Goal: Task Accomplishment & Management: Use online tool/utility

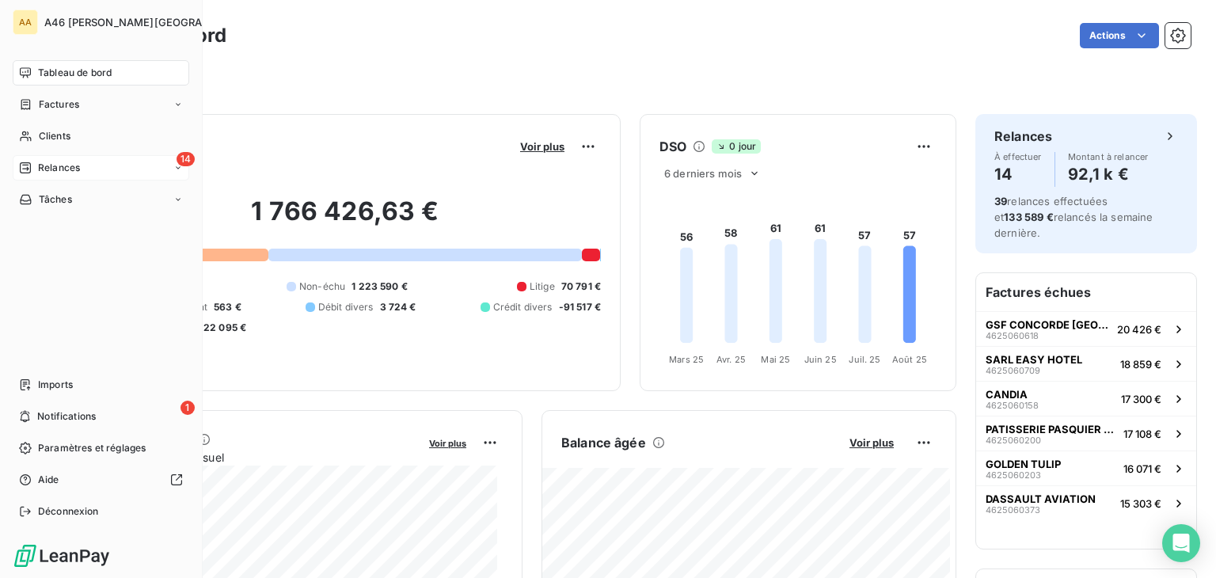
click at [38, 165] on span "Relances" at bounding box center [59, 168] width 42 height 14
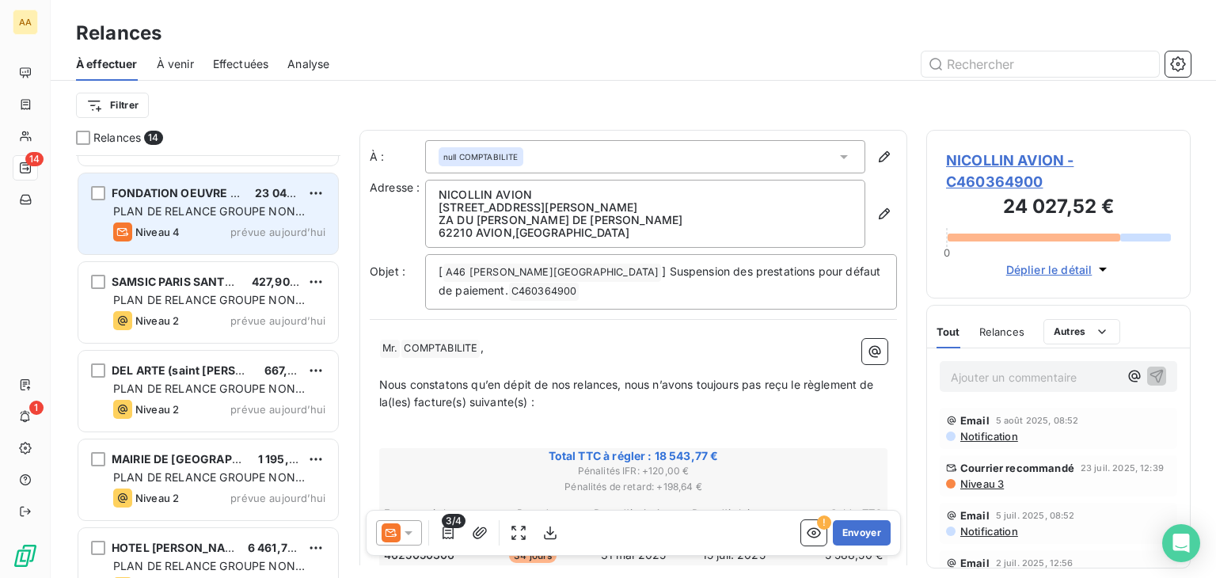
scroll to position [158, 0]
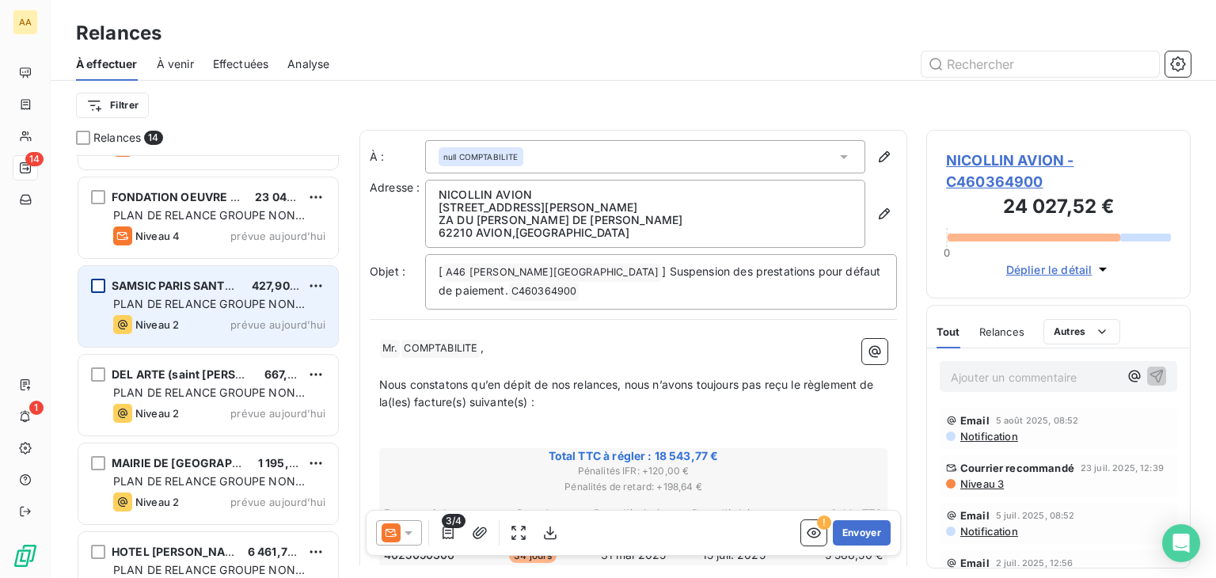
click at [92, 285] on div "grid" at bounding box center [98, 286] width 14 height 14
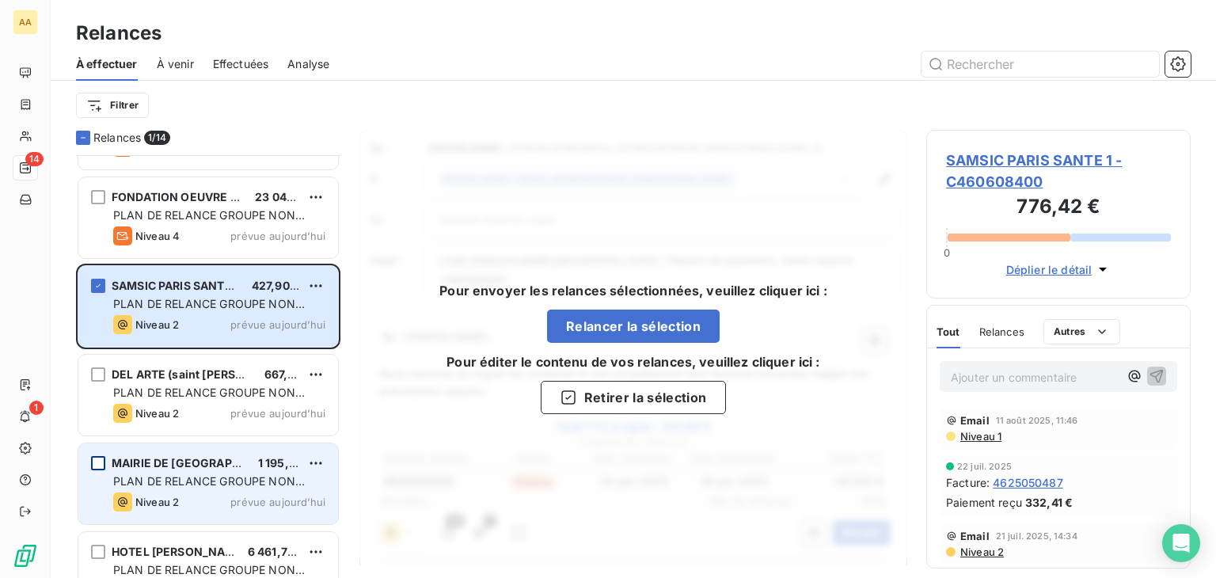
click at [98, 460] on div "grid" at bounding box center [98, 463] width 14 height 14
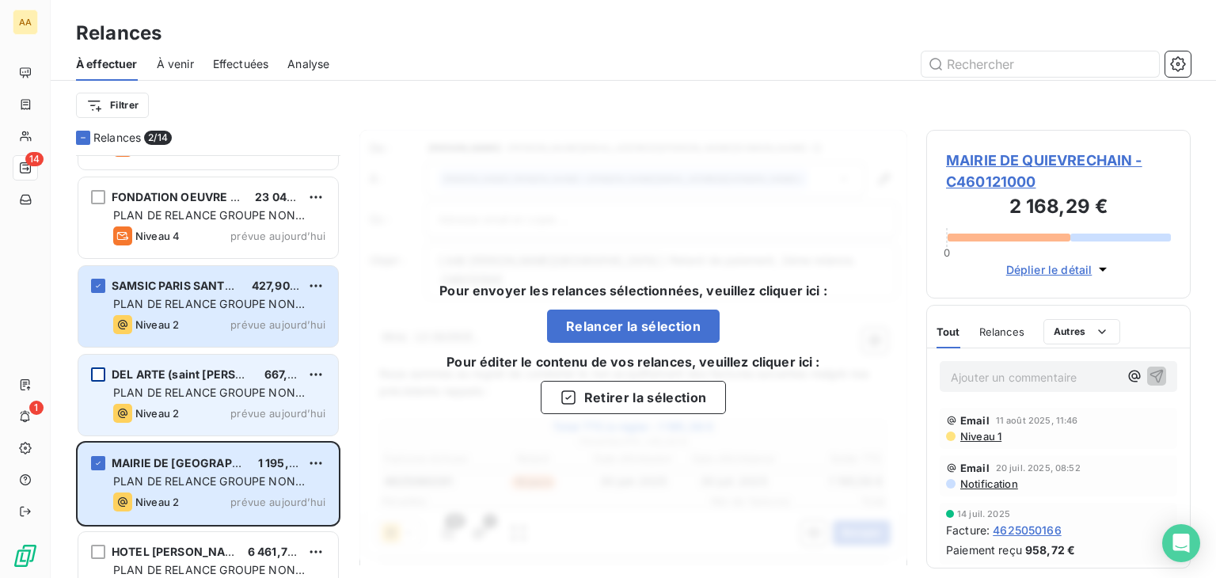
click at [98, 370] on div "grid" at bounding box center [98, 374] width 14 height 14
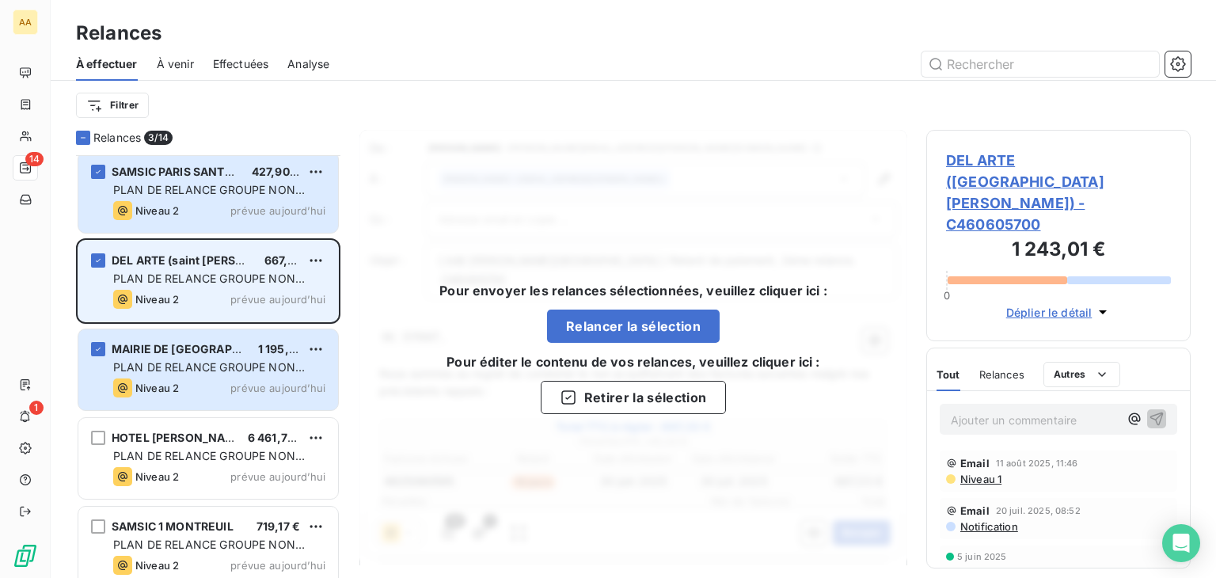
scroll to position [396, 0]
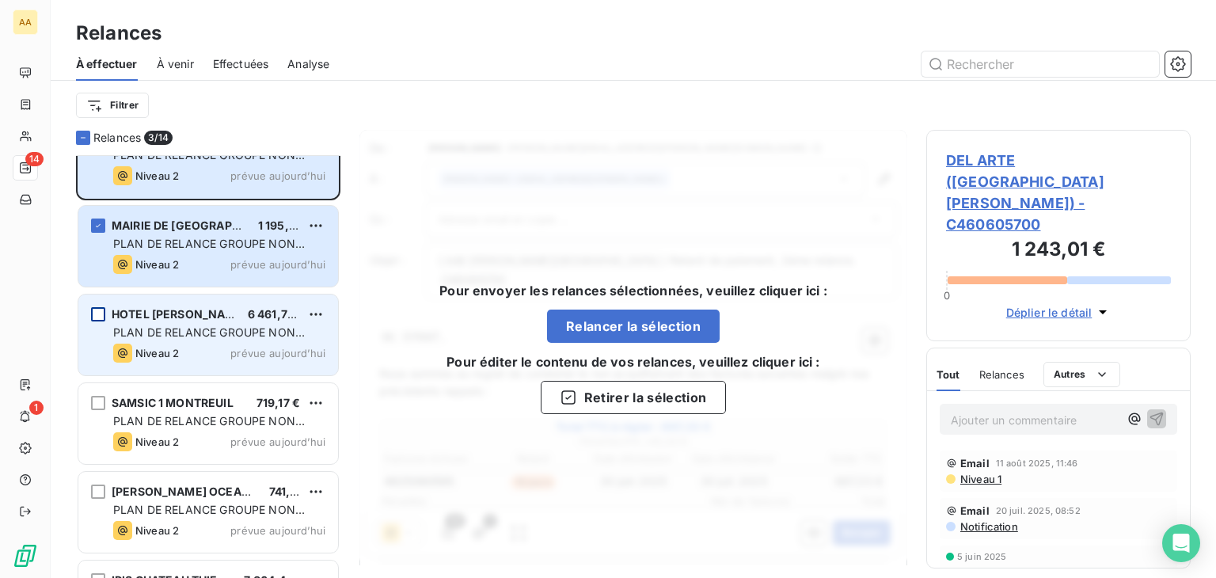
click at [98, 311] on div "grid" at bounding box center [98, 314] width 14 height 14
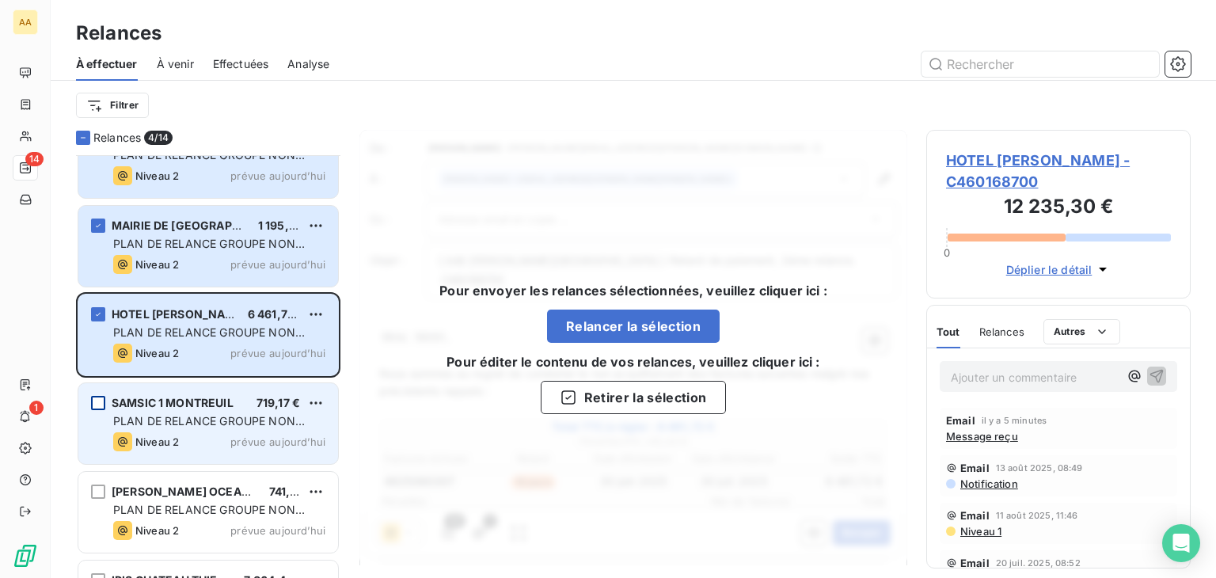
click at [99, 400] on div "grid" at bounding box center [98, 403] width 14 height 14
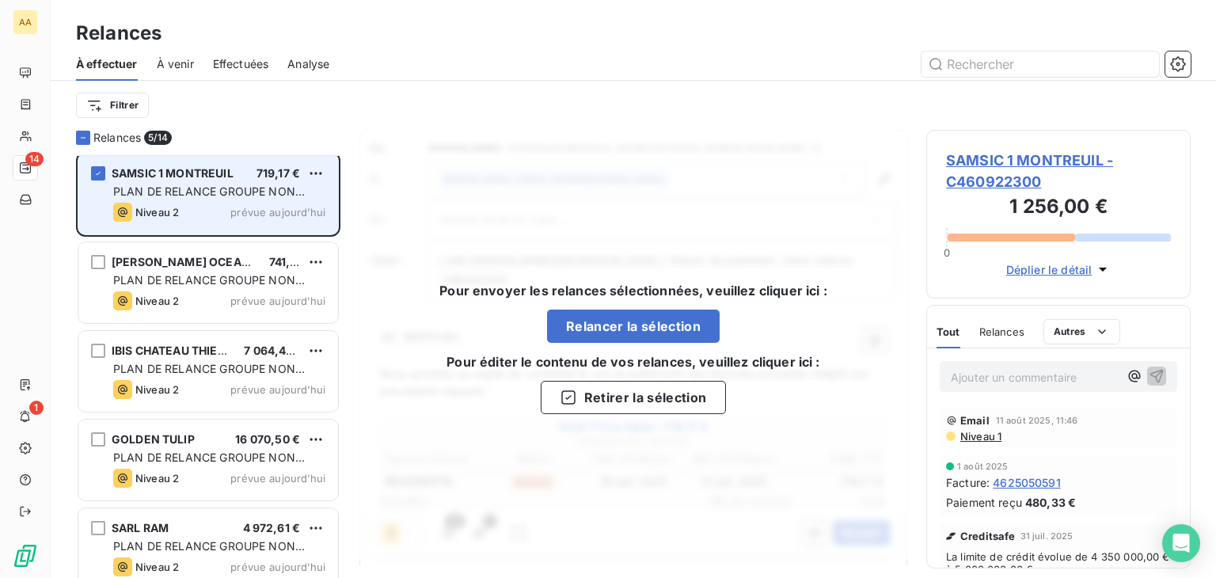
scroll to position [633, 0]
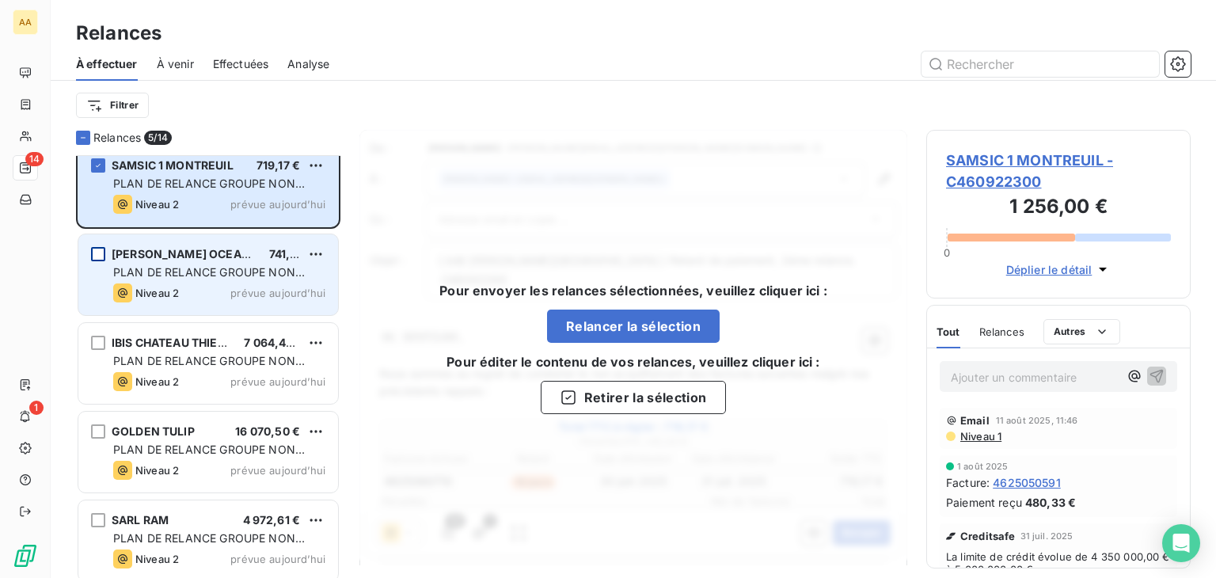
click at [101, 250] on div "grid" at bounding box center [98, 254] width 14 height 14
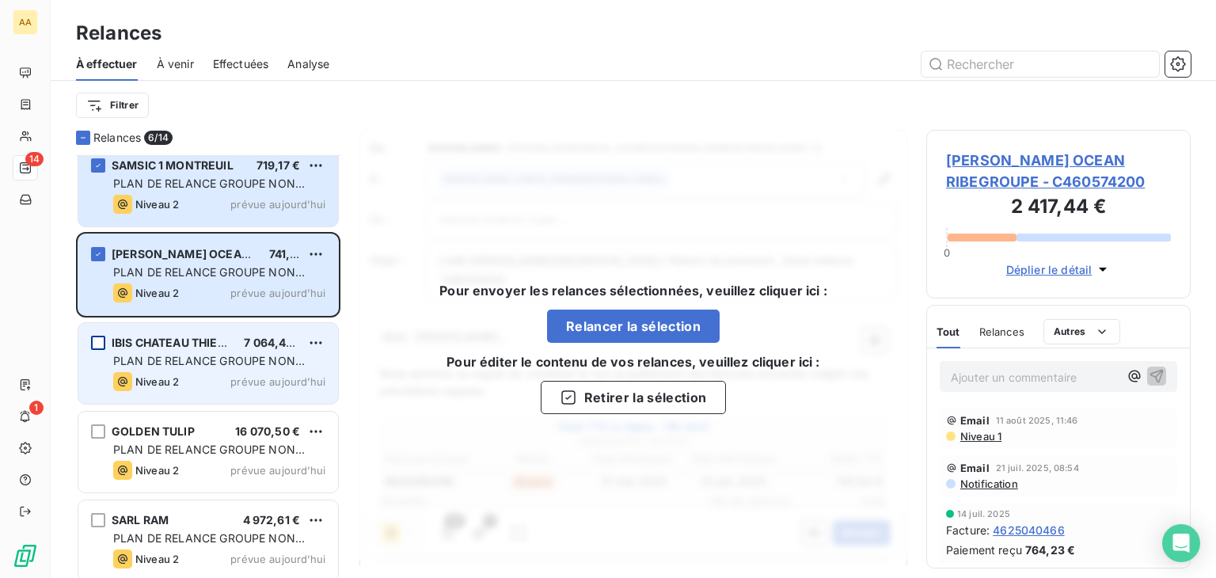
click at [99, 338] on div "grid" at bounding box center [98, 343] width 14 height 14
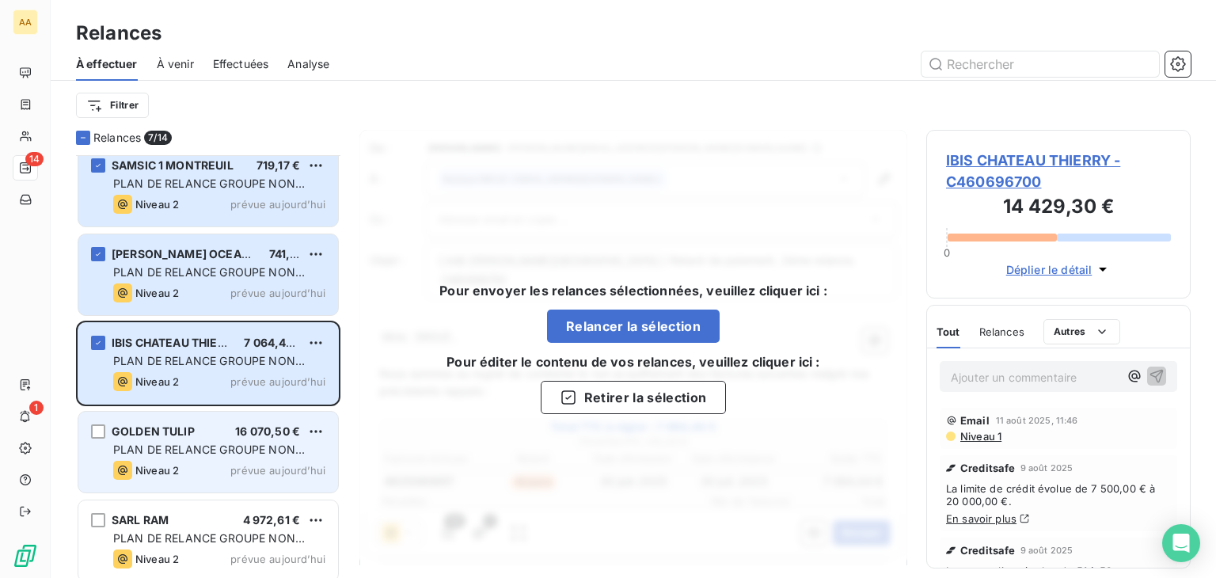
click at [96, 422] on div "GOLDEN TULIP 16 070,50 € PLAN DE RELANCE GROUPE NON AUTOMATIQUE Niveau 2 prévue…" at bounding box center [208, 452] width 260 height 81
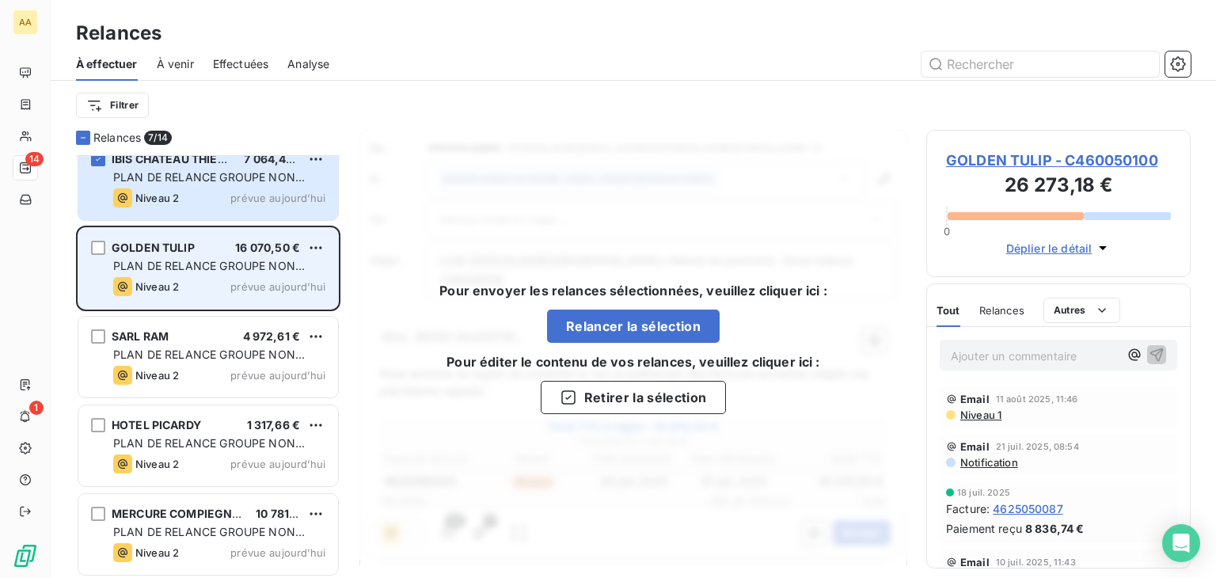
scroll to position [818, 0]
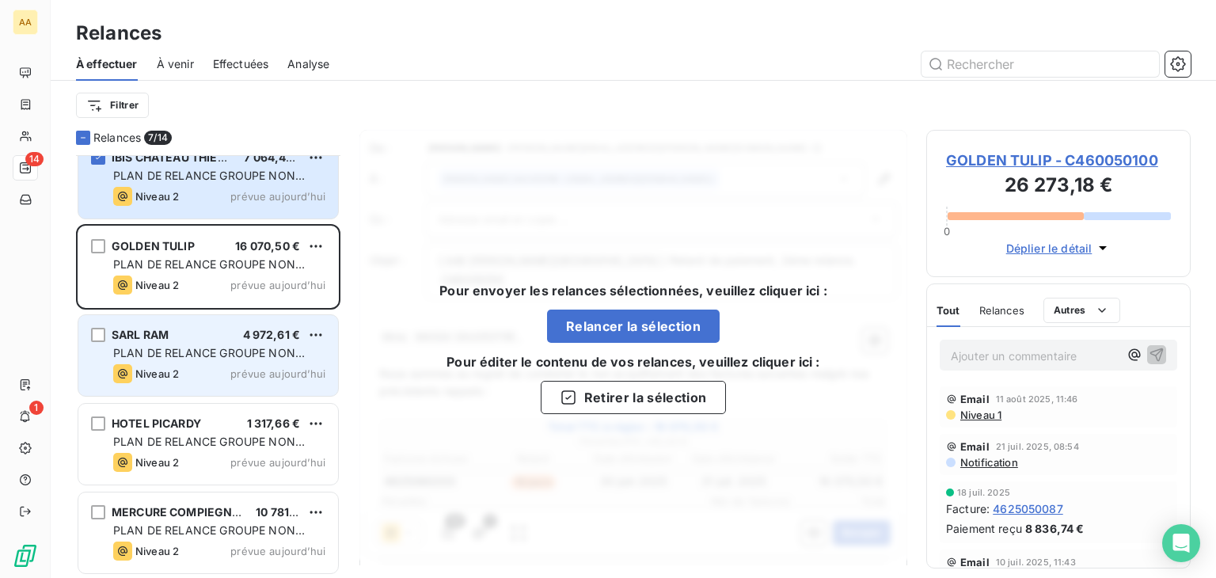
drag, startPoint x: 98, startPoint y: 422, endPoint x: 93, endPoint y: 382, distance: 39.9
click at [95, 422] on div "grid" at bounding box center [98, 423] width 14 height 14
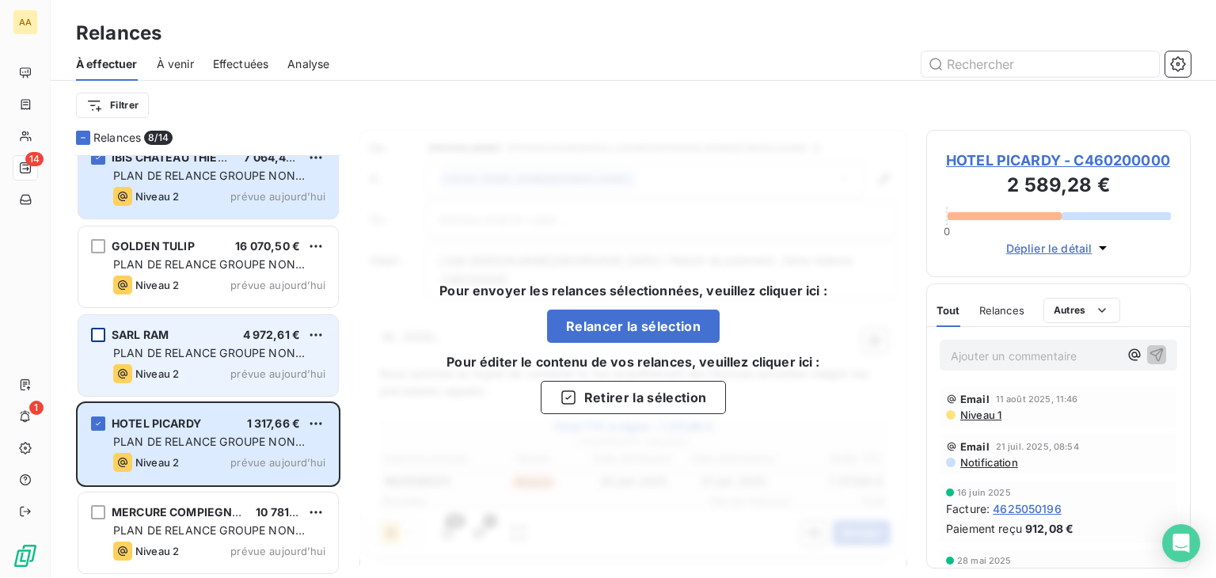
click at [98, 333] on div "grid" at bounding box center [98, 335] width 14 height 14
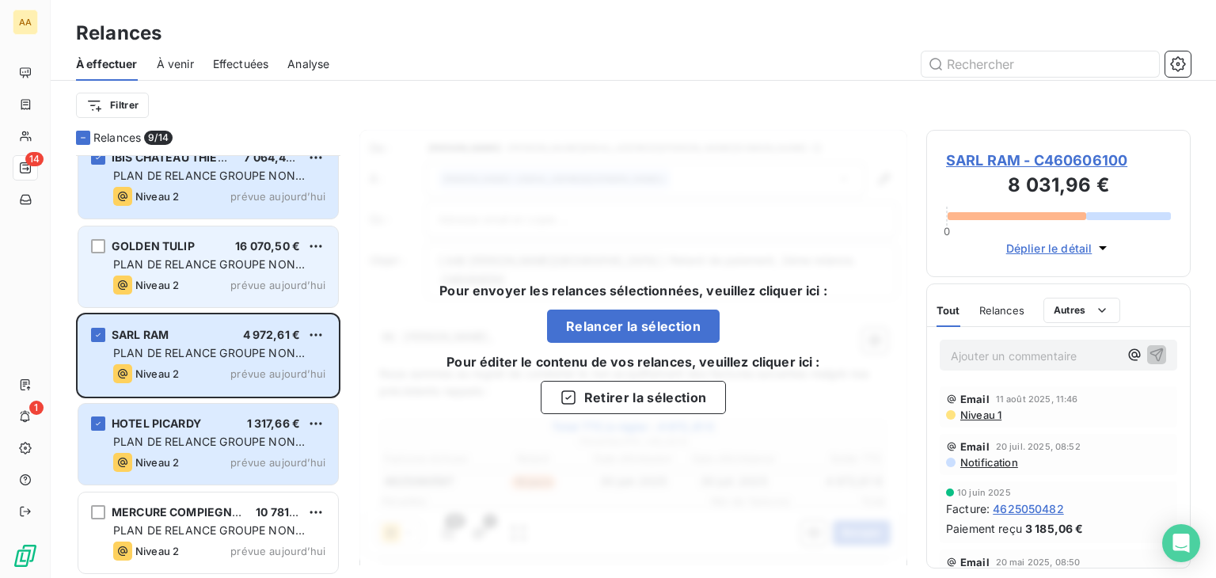
click at [95, 237] on div "GOLDEN TULIP 16 070,50 € PLAN DE RELANCE GROUPE NON AUTOMATIQUE Niveau 2 prévue…" at bounding box center [208, 266] width 260 height 81
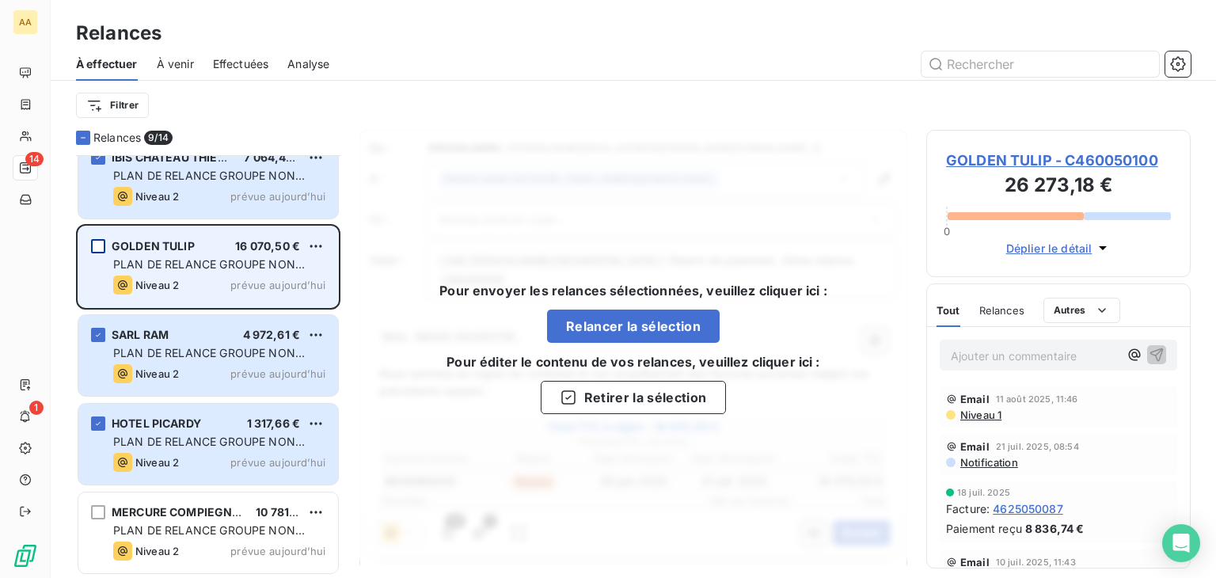
click at [99, 244] on div "grid" at bounding box center [98, 246] width 14 height 14
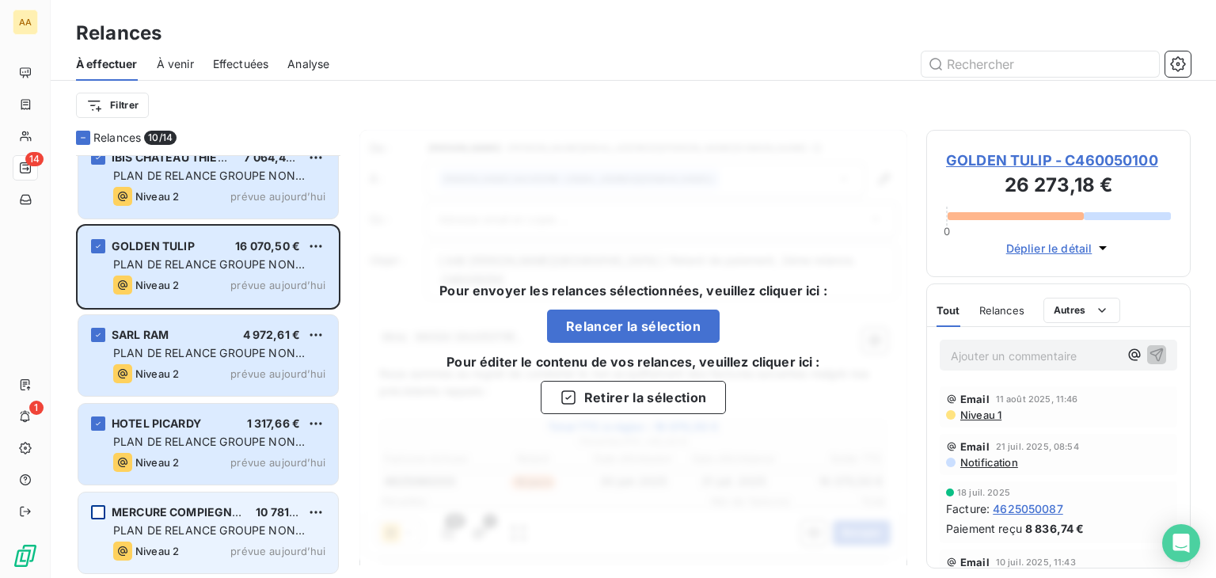
click at [97, 513] on div "grid" at bounding box center [98, 512] width 14 height 14
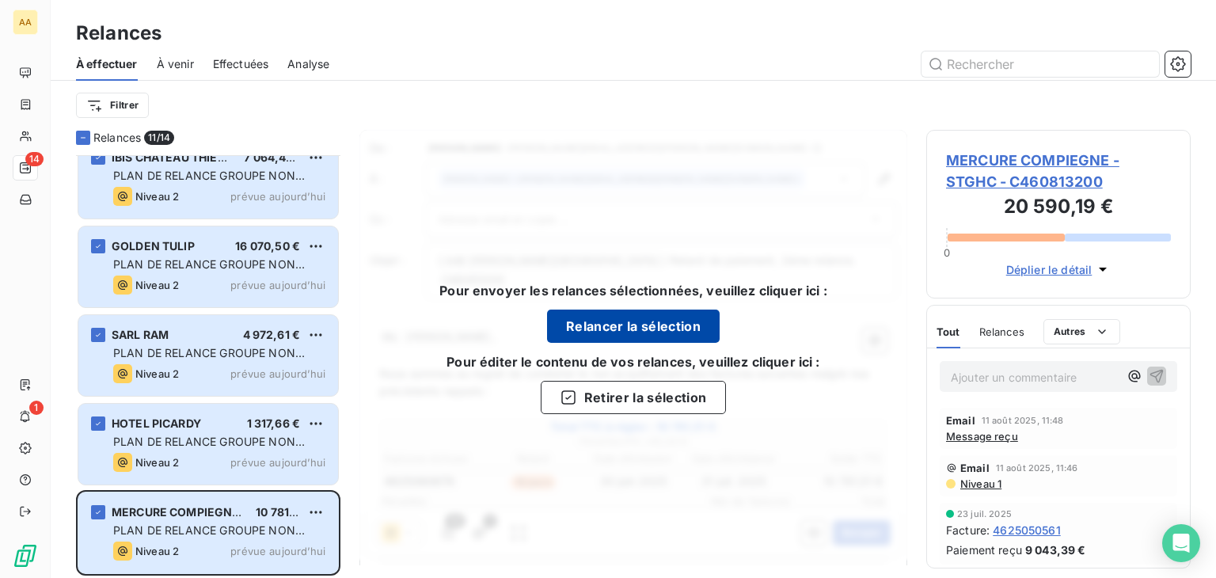
click at [641, 328] on button "Relancer la sélection" at bounding box center [633, 325] width 173 height 33
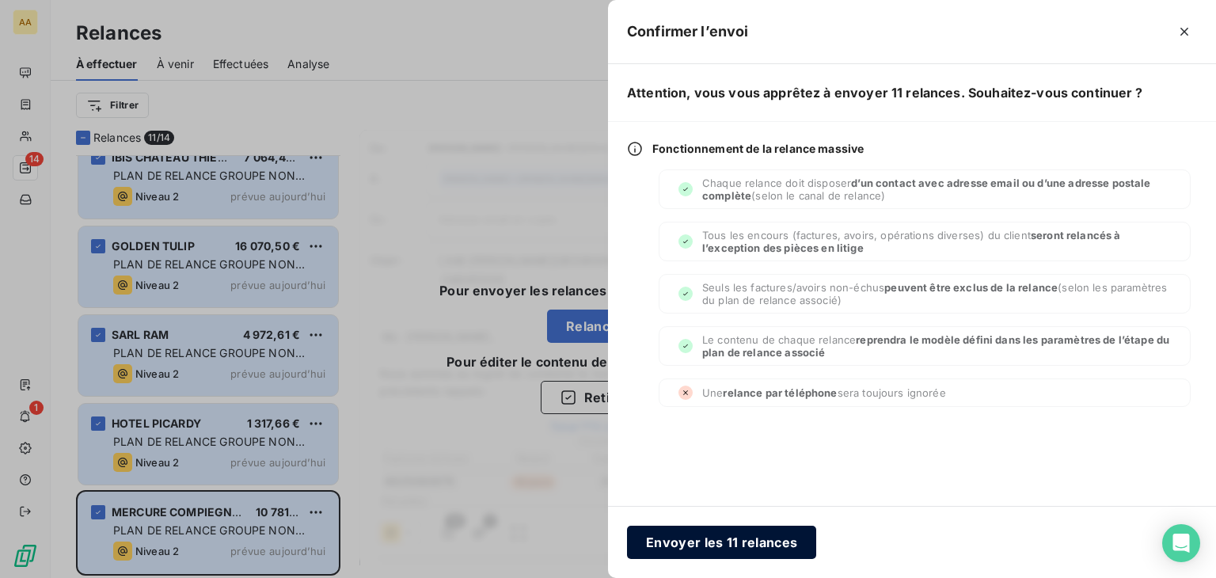
click at [702, 537] on button "Envoyer les 11 relances" at bounding box center [721, 541] width 189 height 33
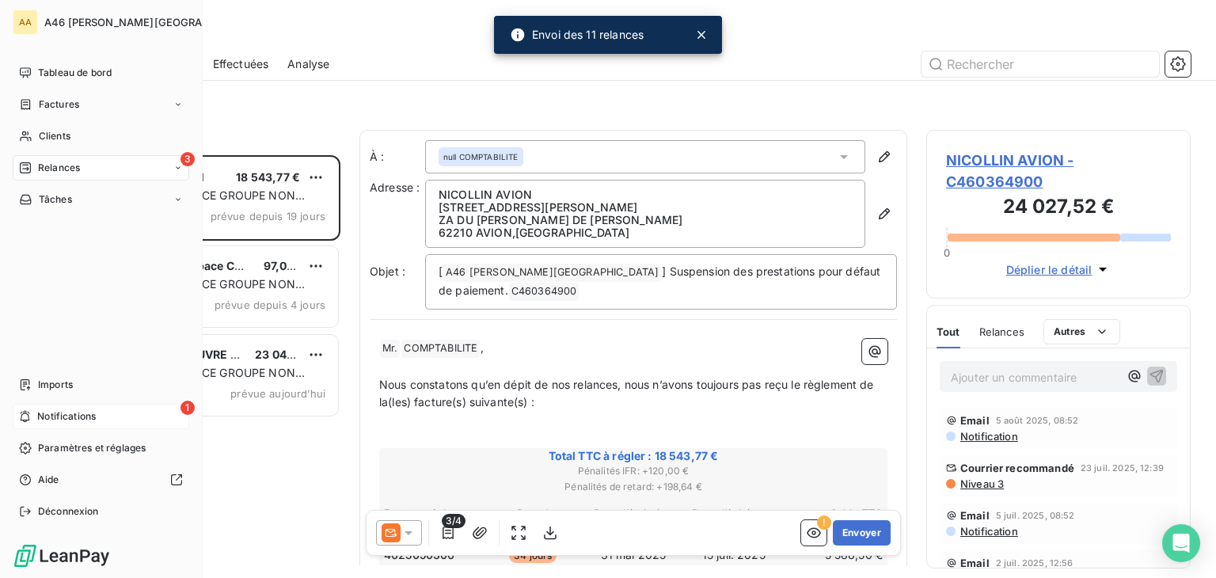
click at [63, 417] on span "Notifications" at bounding box center [66, 416] width 59 height 14
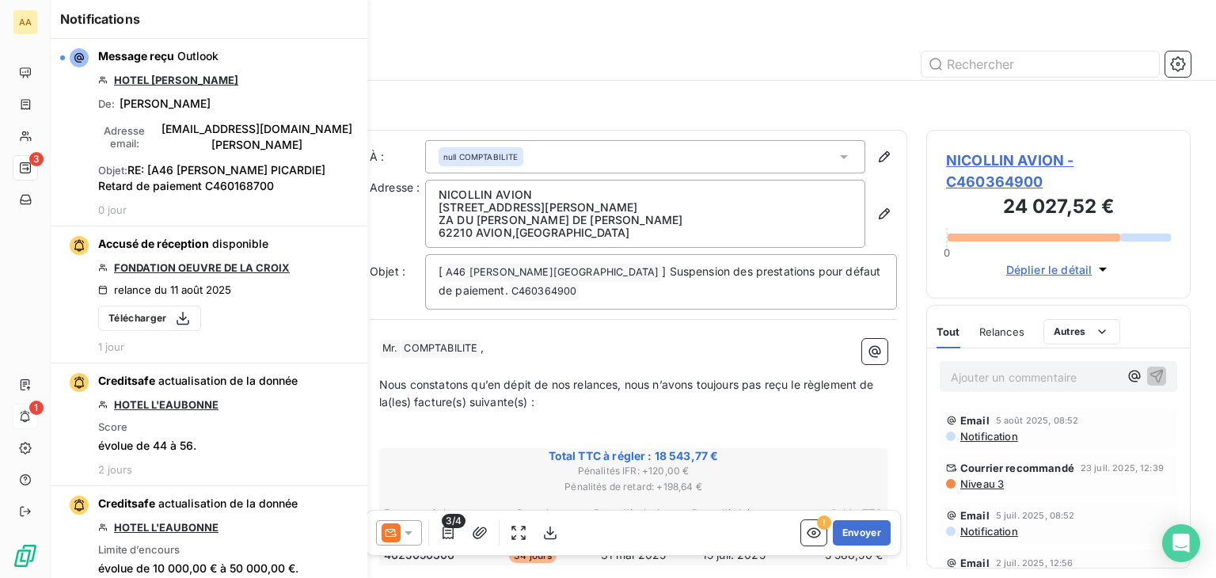
scroll to position [13, 13]
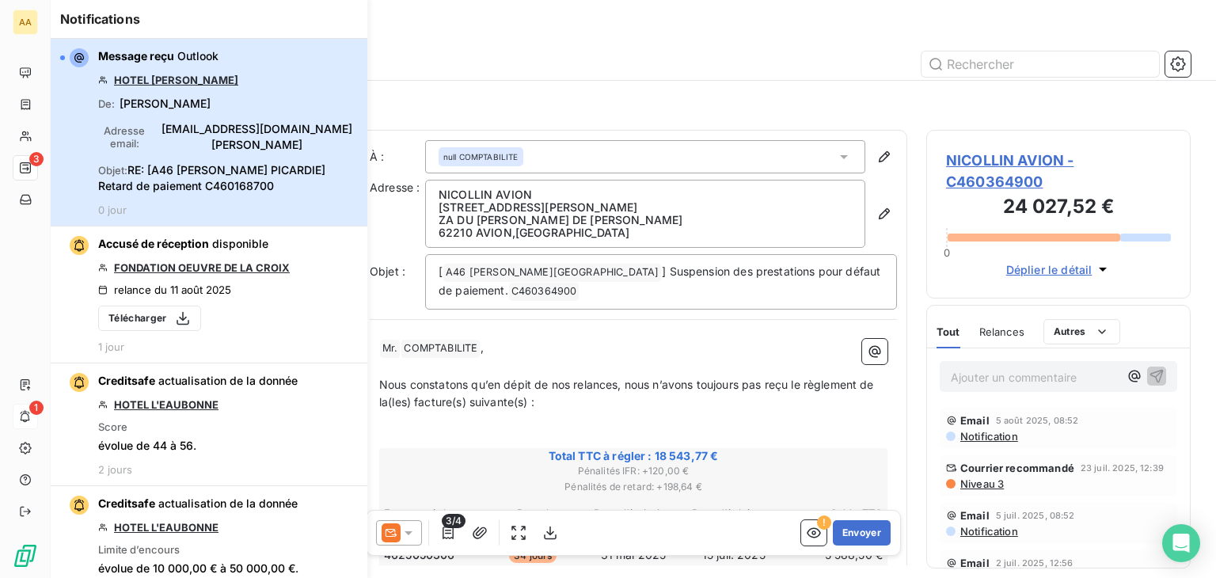
click at [295, 116] on div "Message reçu Outlook HOTEL [PERSON_NAME] : [PERSON_NAME] Adresse email : [EMAIL…" at bounding box center [228, 132] width 260 height 168
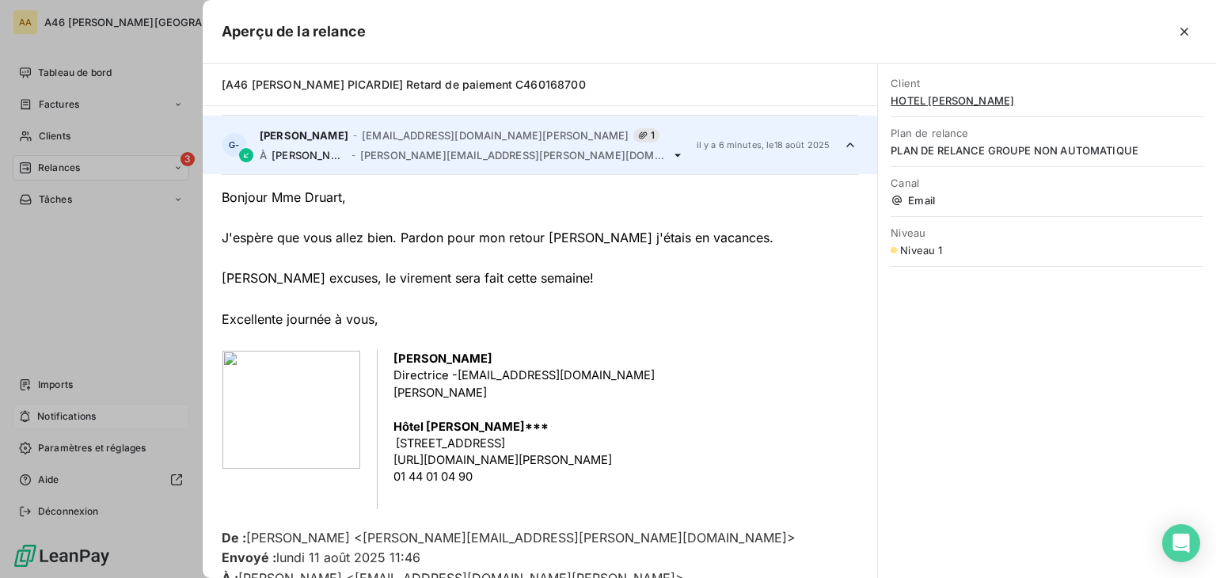
scroll to position [59, 0]
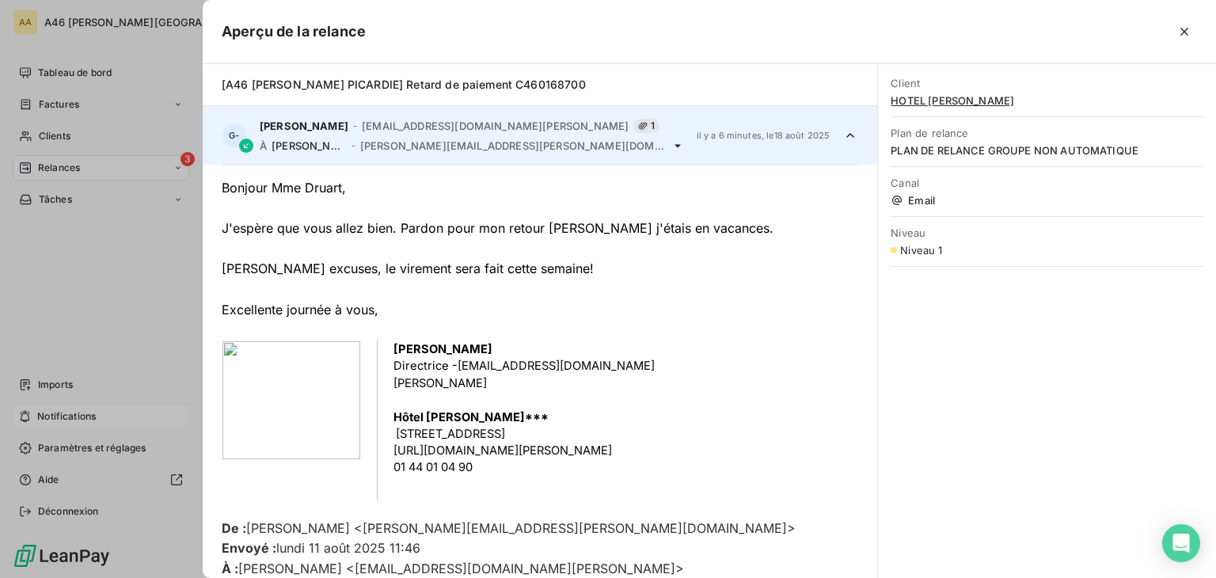
click at [973, 400] on div "Client HOTEL [PERSON_NAME] Plan de relance PLAN DE RELANCE GROUPE NON AUTOMATIQ…" at bounding box center [1047, 321] width 338 height 514
click at [138, 167] on div at bounding box center [608, 289] width 1216 height 578
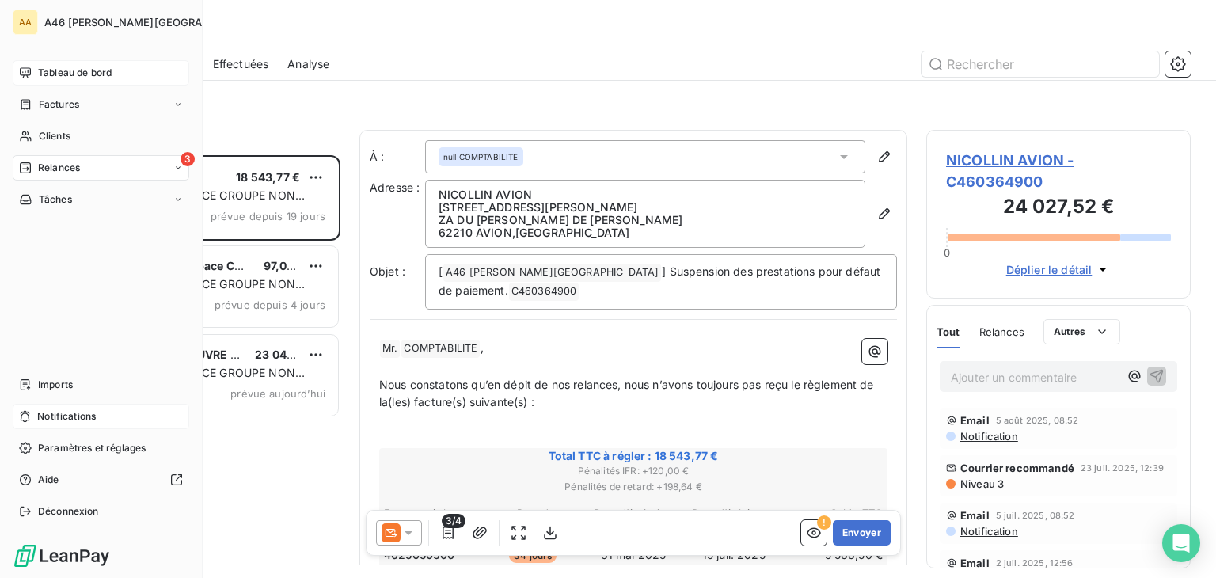
click at [54, 67] on span "Tableau de bord" at bounding box center [75, 73] width 74 height 14
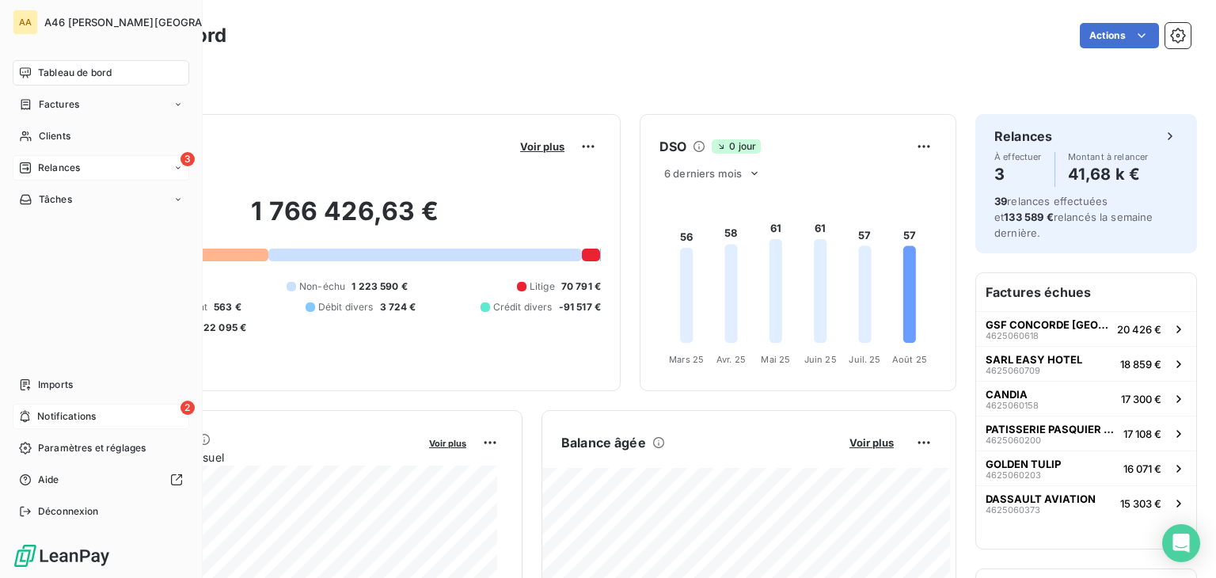
click at [66, 414] on span "Notifications" at bounding box center [66, 416] width 59 height 14
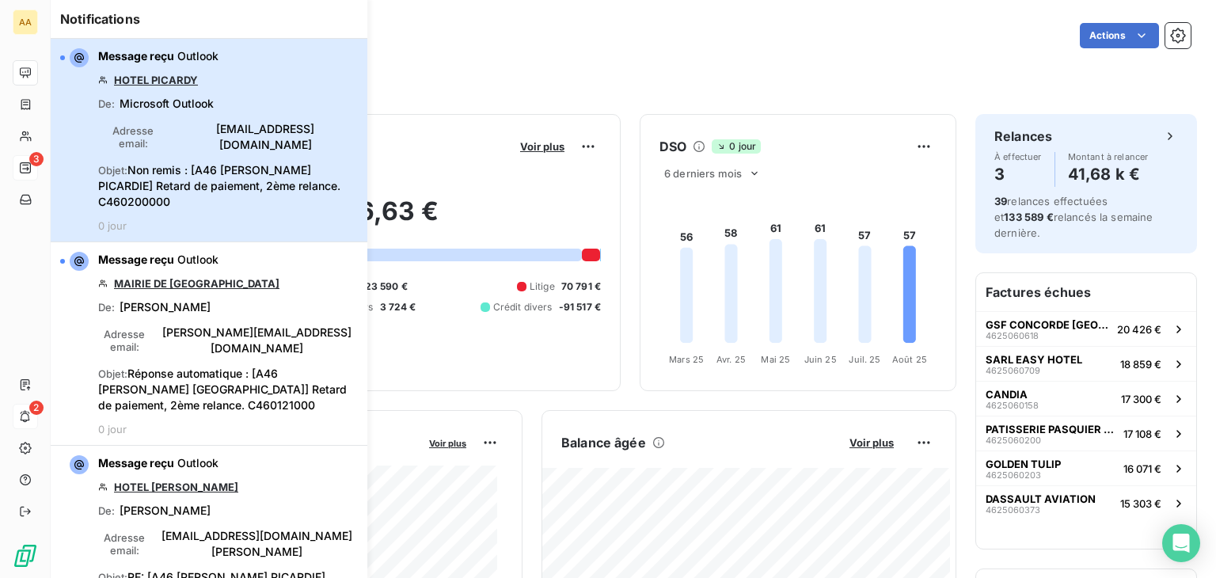
click at [286, 99] on div "Message reçu Outlook HOTEL PICARDY De : Microsoft Outlook Adresse email : [EMAI…" at bounding box center [228, 140] width 260 height 184
